Goal: Check status: Check status

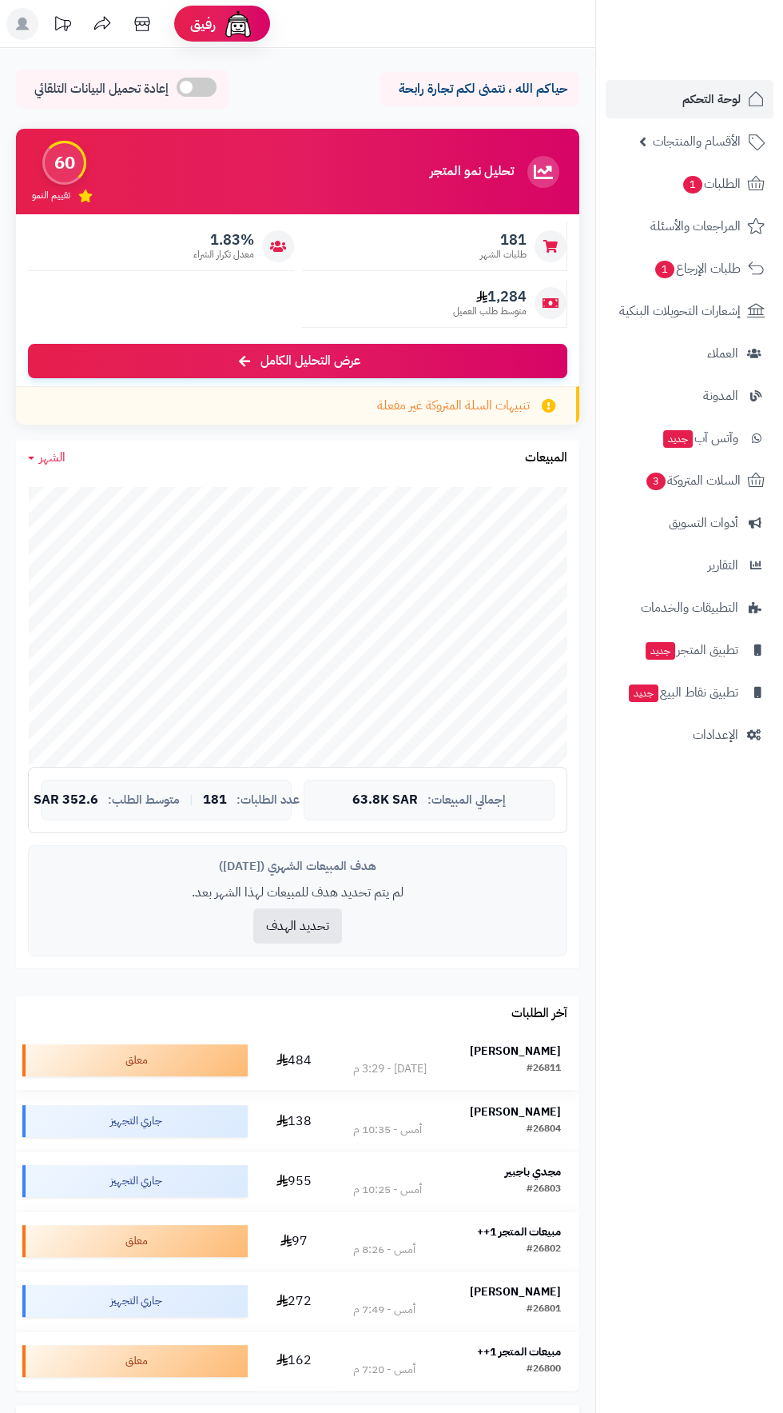
click at [536, 1044] on strong "عبدالله القعيمي" at bounding box center [515, 1050] width 91 height 17
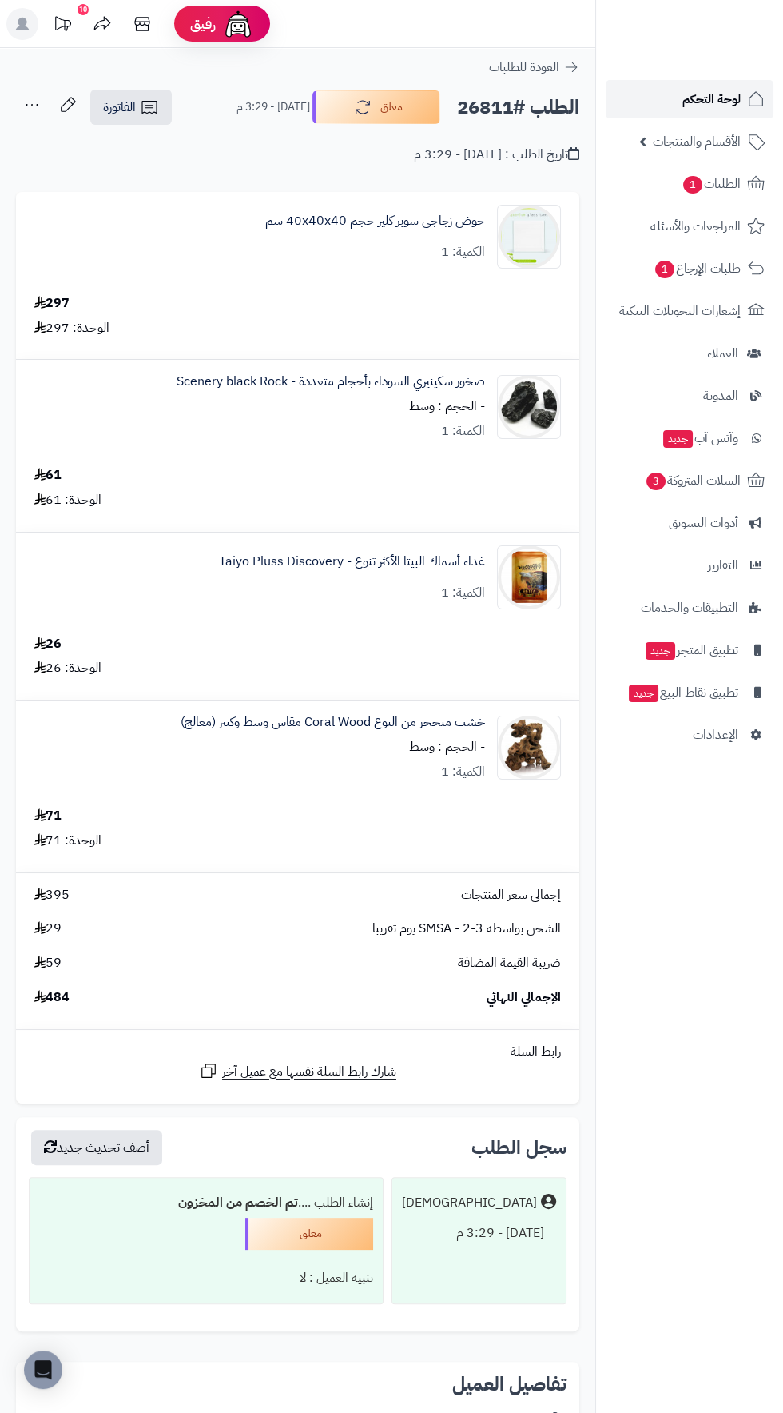
click at [711, 95] on span "لوحة التحكم" at bounding box center [712, 99] width 58 height 22
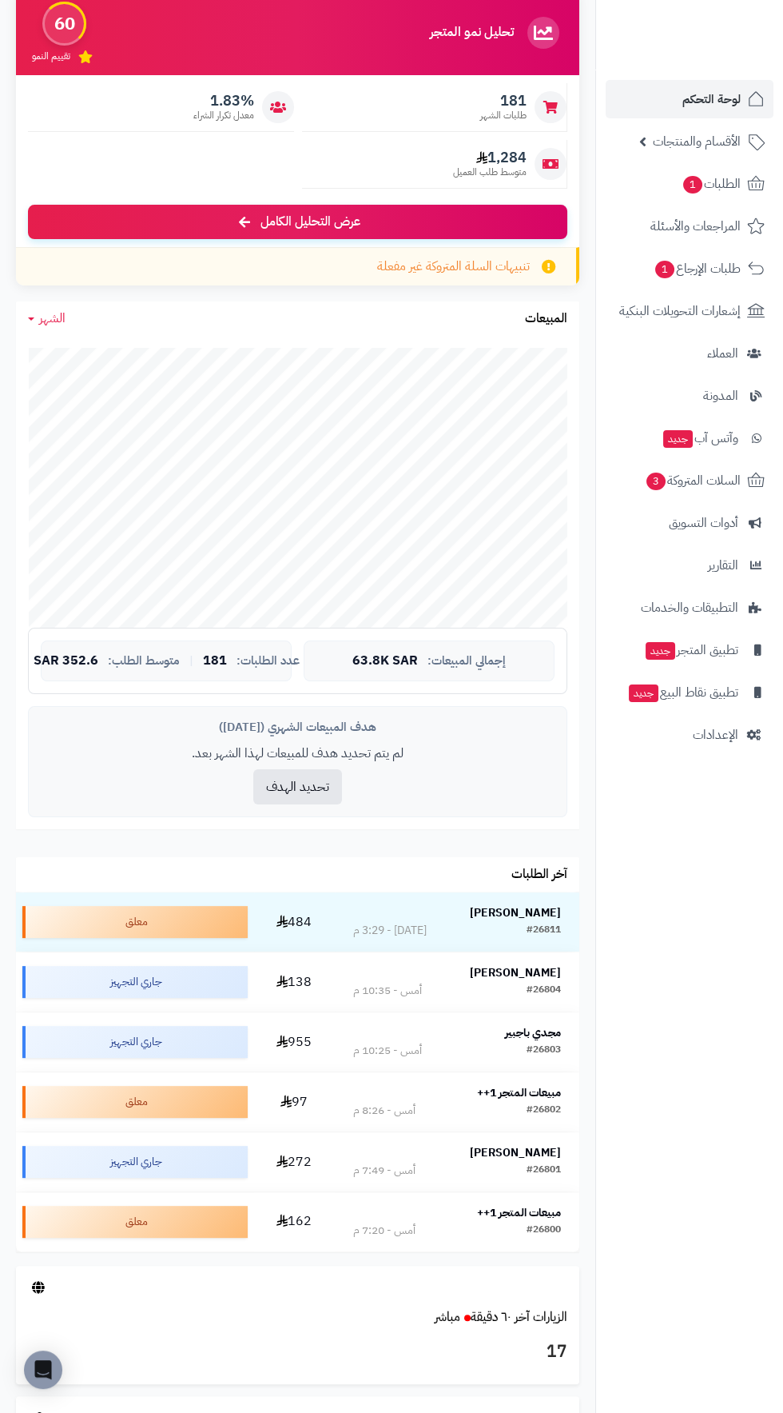
scroll to position [138, 0]
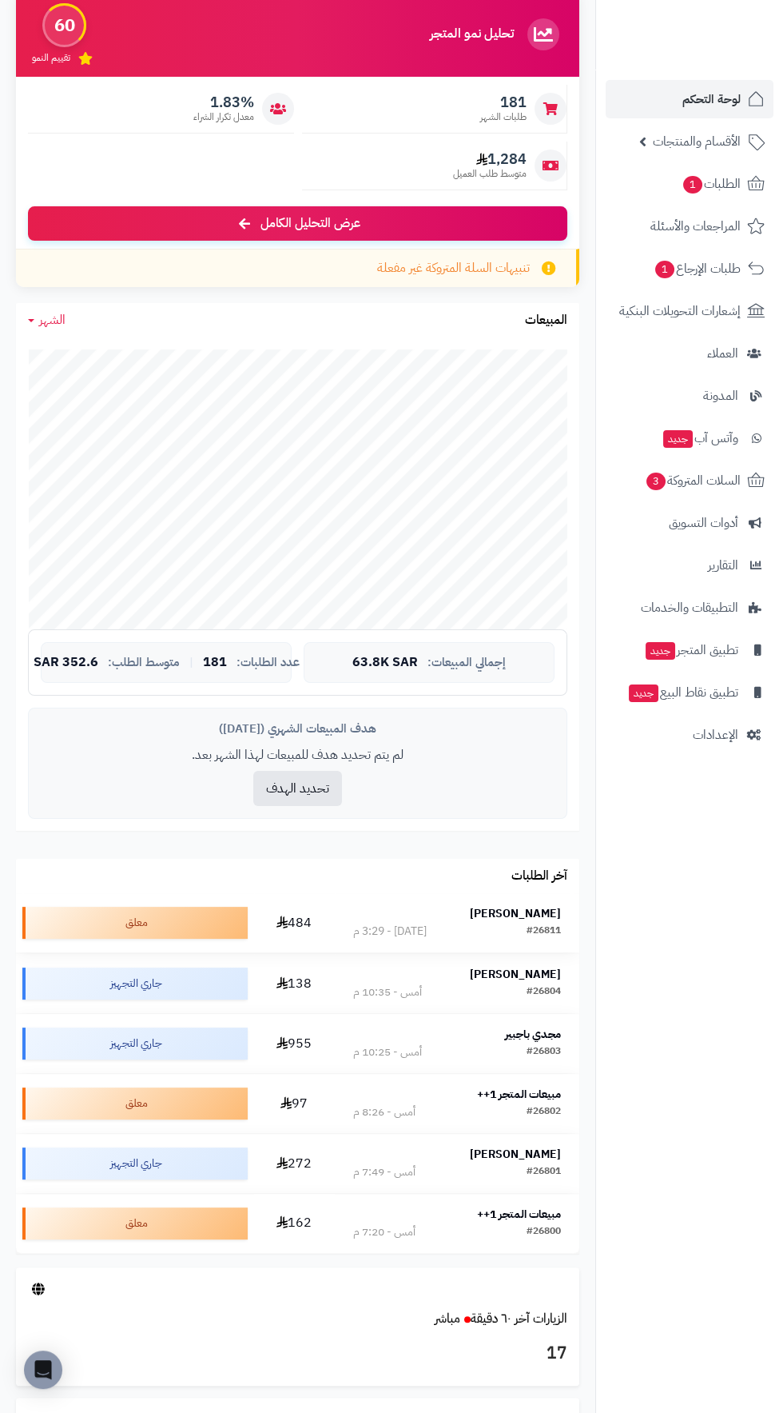
click at [536, 906] on strong "عبدالله القعيمي" at bounding box center [515, 913] width 91 height 17
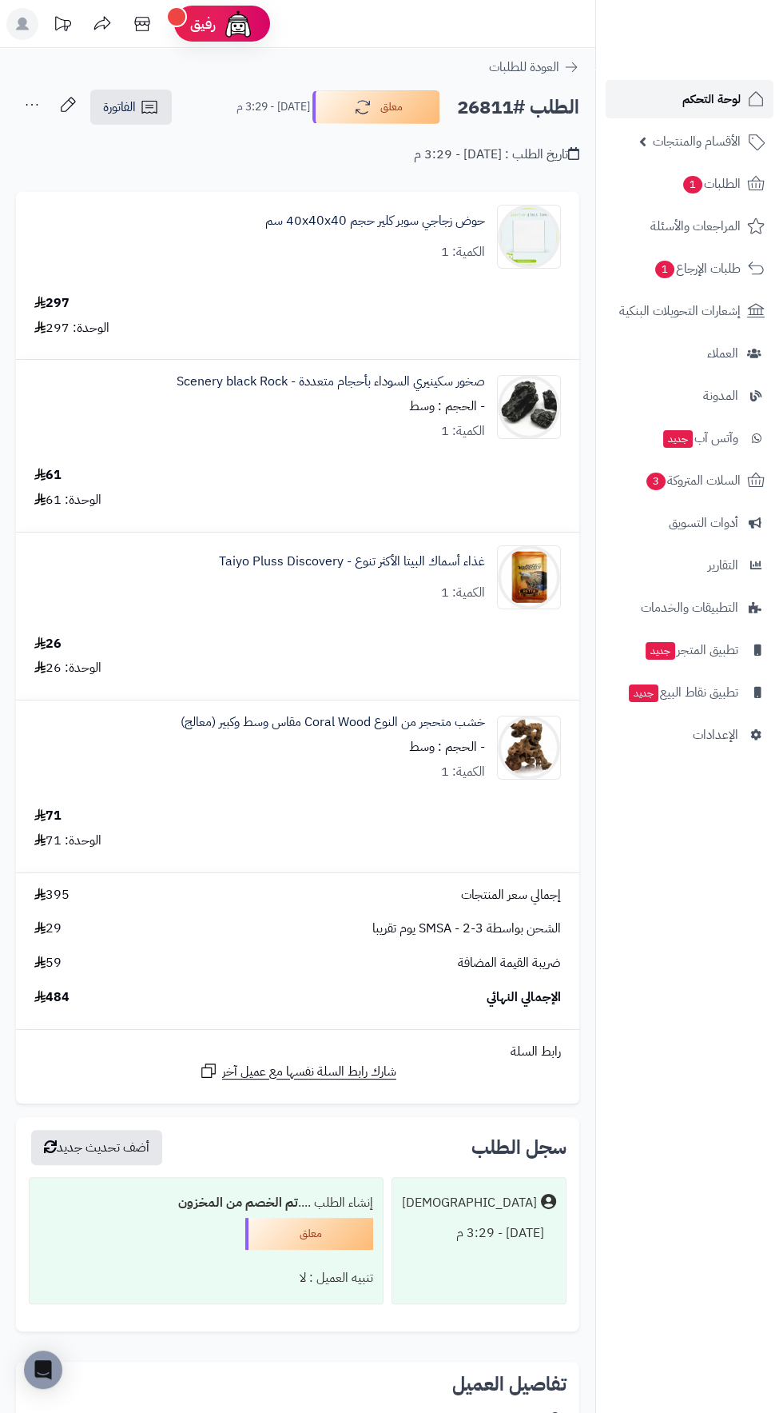
click at [727, 103] on span "لوحة التحكم" at bounding box center [712, 99] width 58 height 22
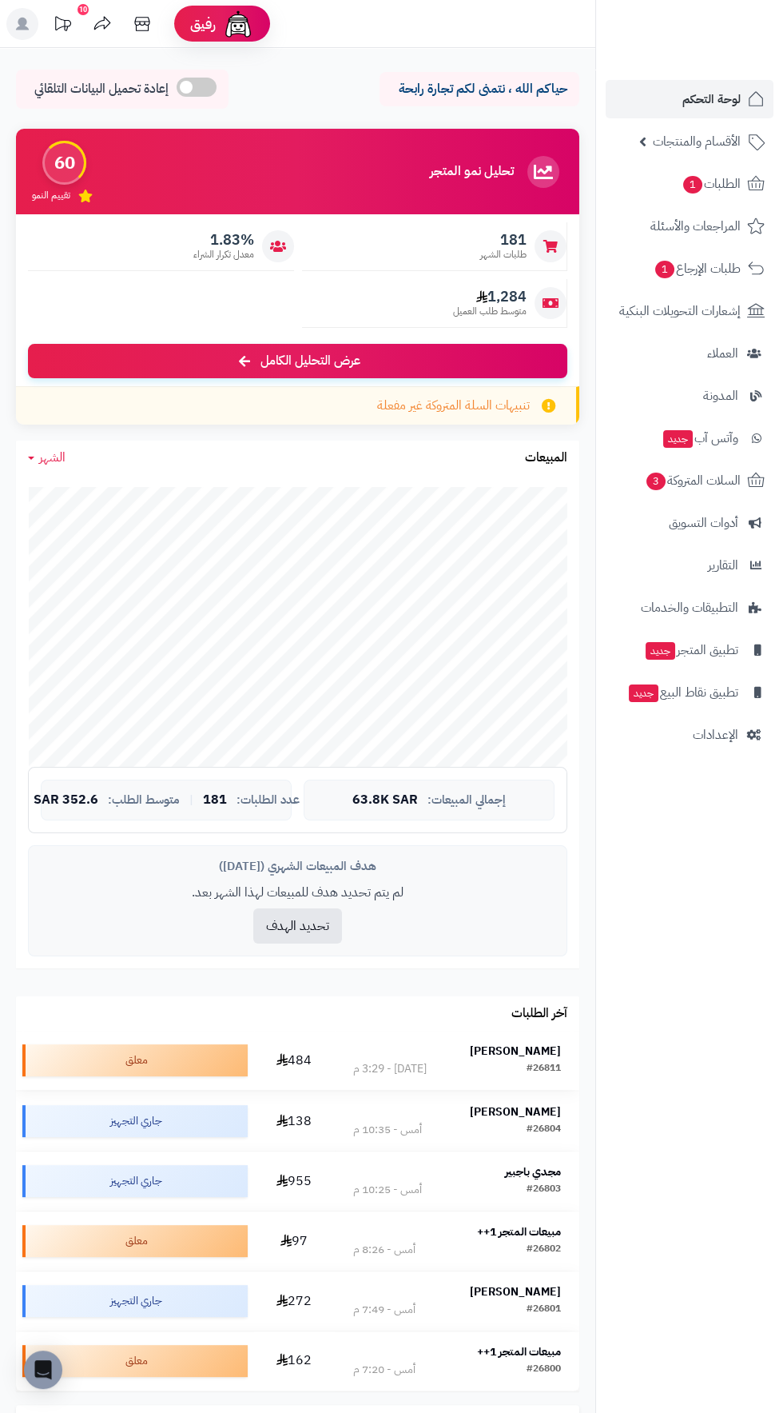
click at [537, 1047] on strong "[PERSON_NAME]" at bounding box center [515, 1050] width 91 height 17
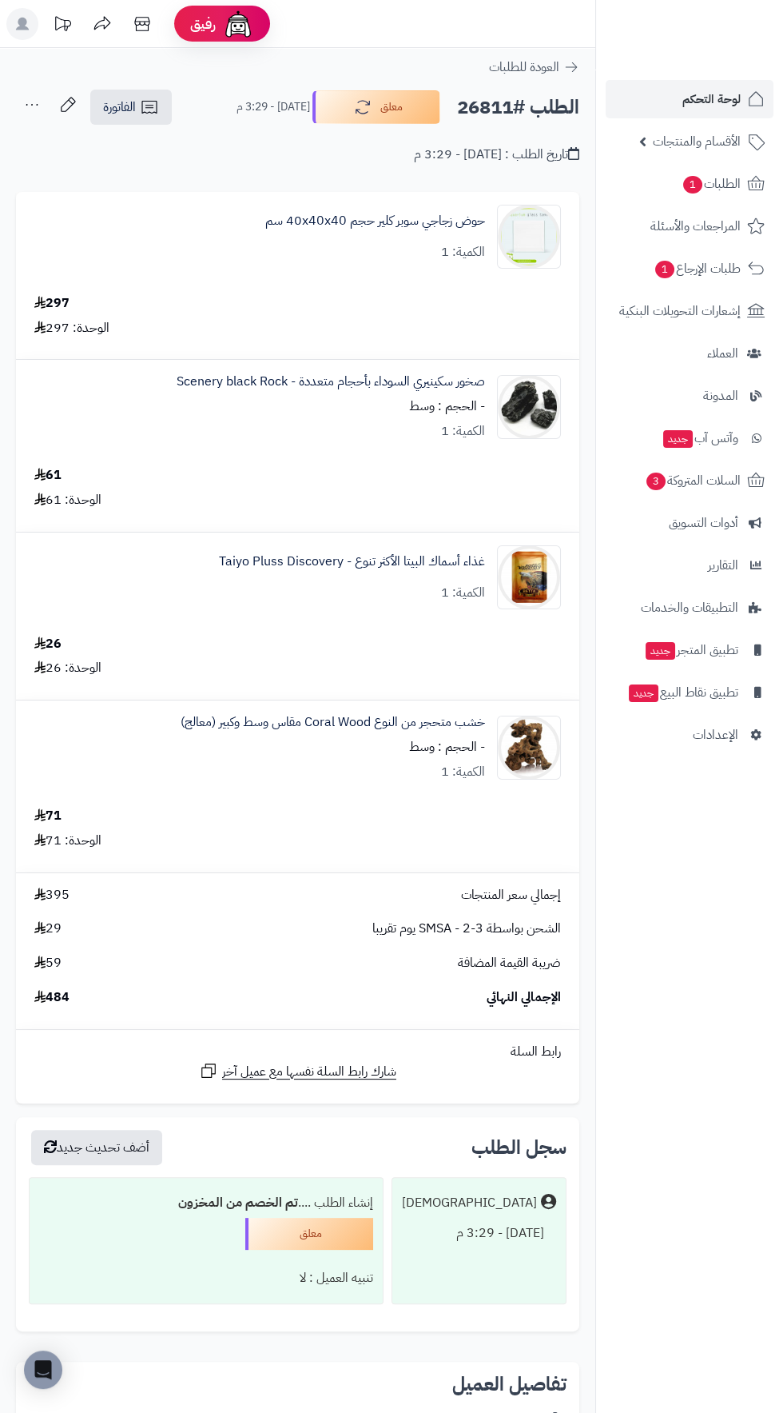
scroll to position [894, 0]
